Goal: Task Accomplishment & Management: Complete application form

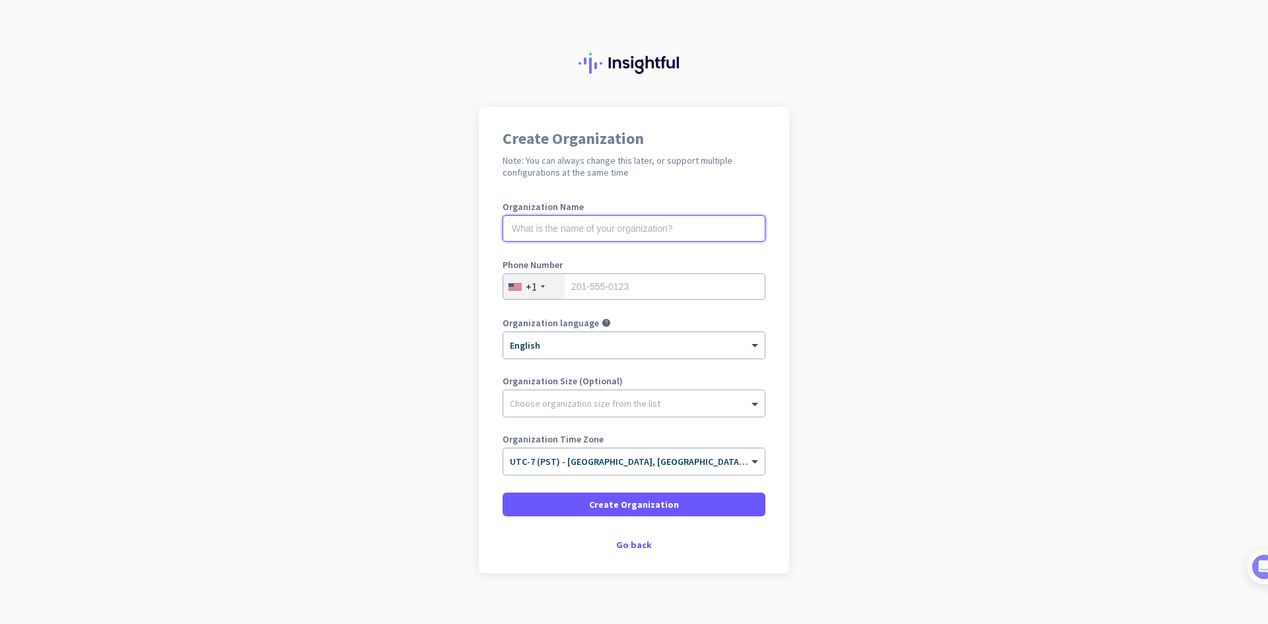
click at [595, 226] on input "text" at bounding box center [634, 228] width 263 height 26
type input "Mercor"
type input "3606437076"
click at [922, 354] on app-onboarding-organization "Create Organization Note: You can always change this later, or support multiple…" at bounding box center [634, 373] width 1268 height 532
click at [736, 408] on div "Choose organization size from the list" at bounding box center [625, 404] width 245 height 12
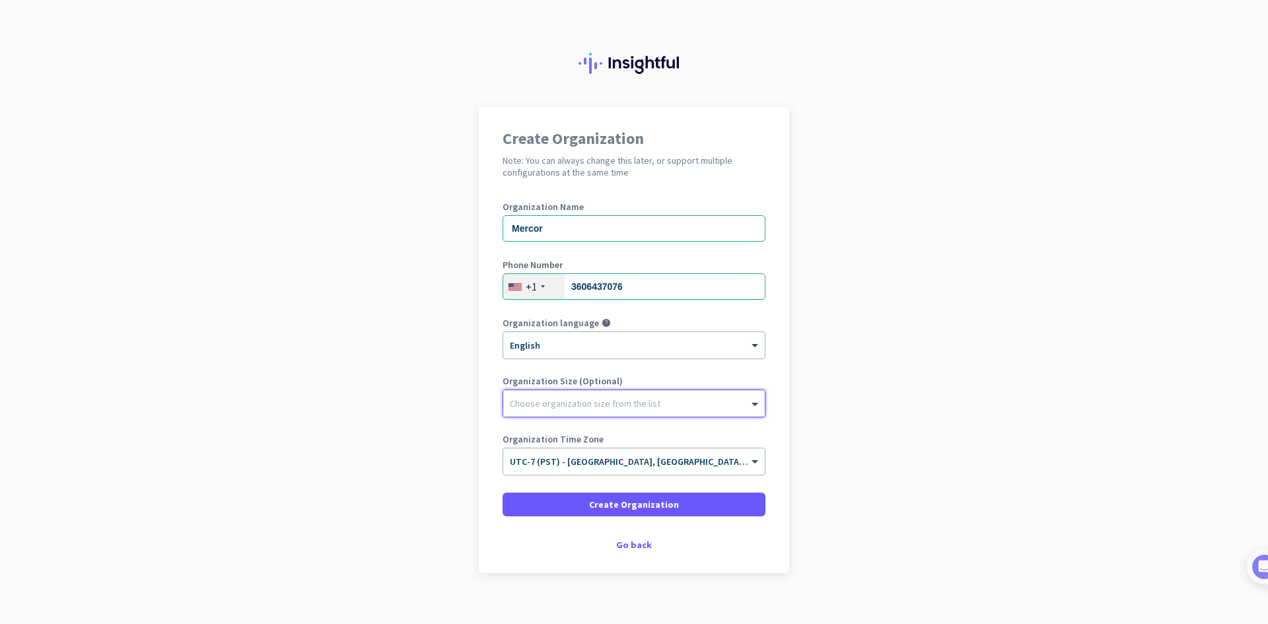
click at [736, 407] on div "Choose organization size from the list" at bounding box center [625, 404] width 245 height 12
click at [657, 505] on span "Create Organization" at bounding box center [634, 504] width 90 height 13
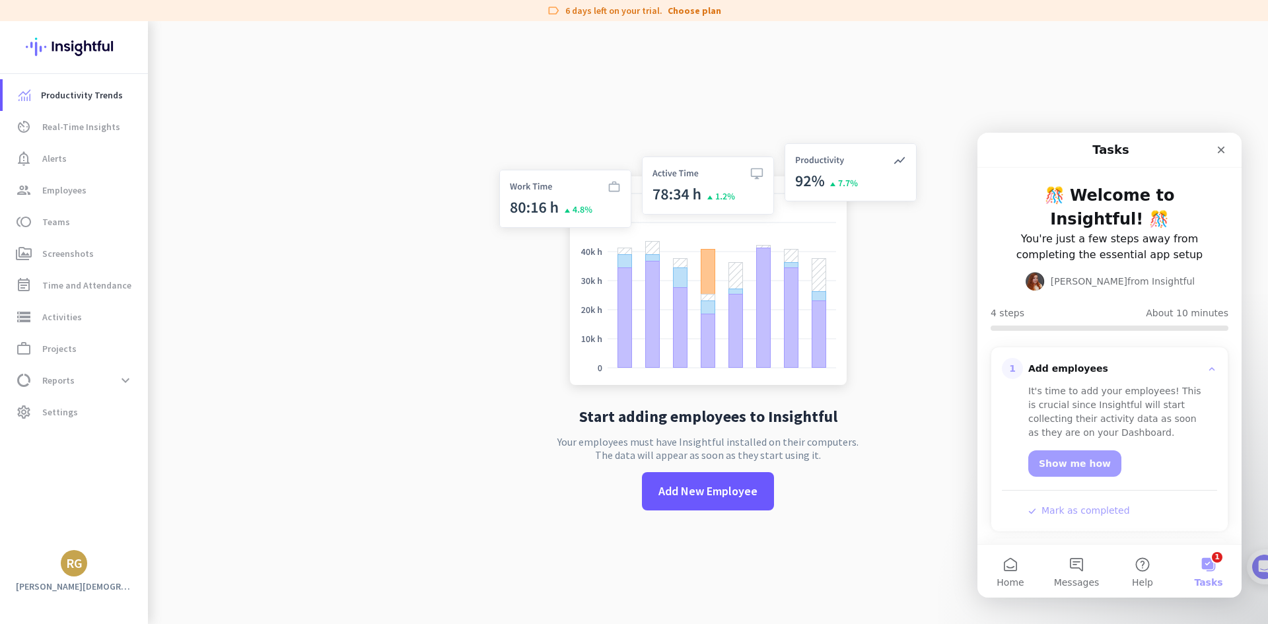
click at [102, 45] on img at bounding box center [74, 47] width 96 height 52
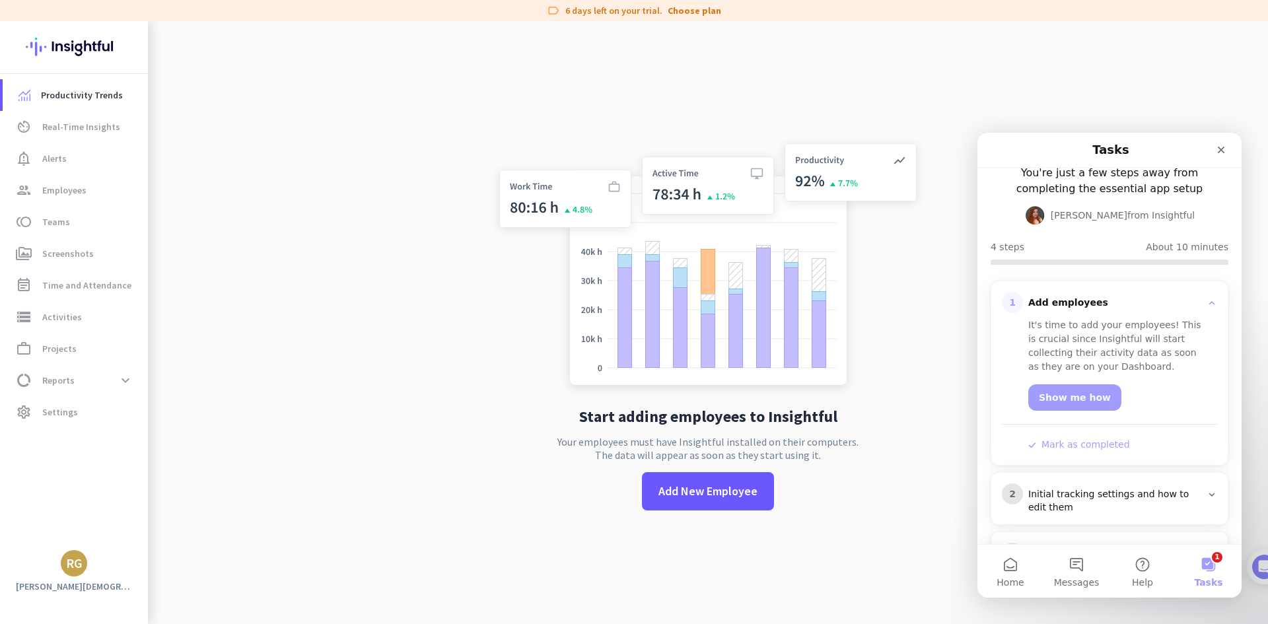
scroll to position [167, 0]
